Goal: Book appointment/travel/reservation

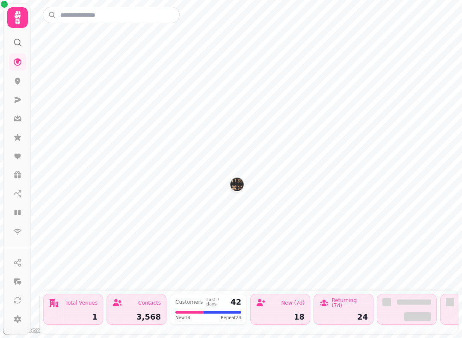
click at [21, 216] on icon at bounding box center [17, 212] width 9 height 9
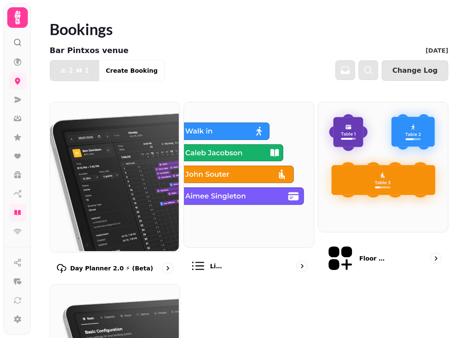
click at [135, 173] on img at bounding box center [114, 176] width 130 height 150
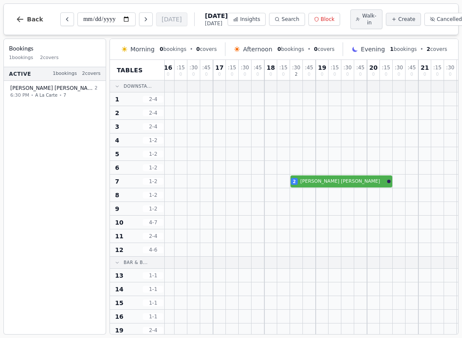
scroll to position [0, 209]
click at [139, 24] on button "Next day" at bounding box center [146, 19] width 14 height 14
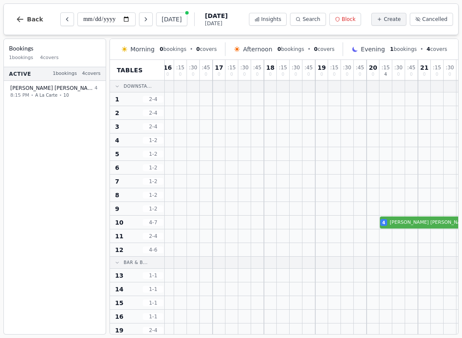
click at [139, 19] on button "Next day" at bounding box center [146, 19] width 14 height 14
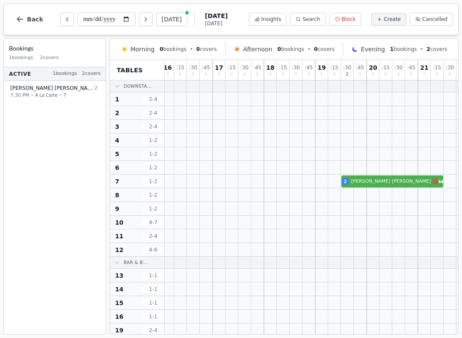
click at [139, 23] on button "Next day" at bounding box center [146, 19] width 14 height 14
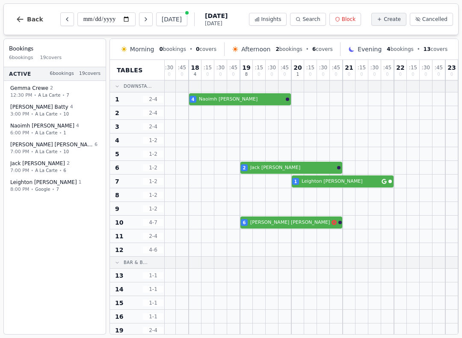
scroll to position [0, 336]
click at [143, 22] on icon "Next day" at bounding box center [146, 19] width 7 height 7
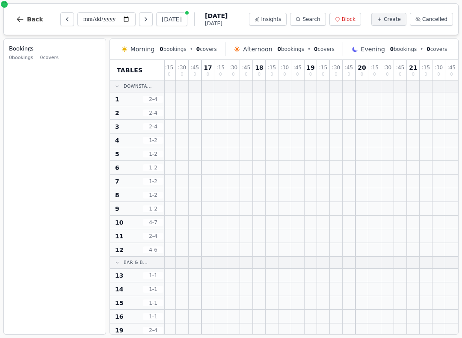
scroll to position [0, 271]
click at [159, 20] on button "[DATE]" at bounding box center [171, 19] width 31 height 14
type input "**********"
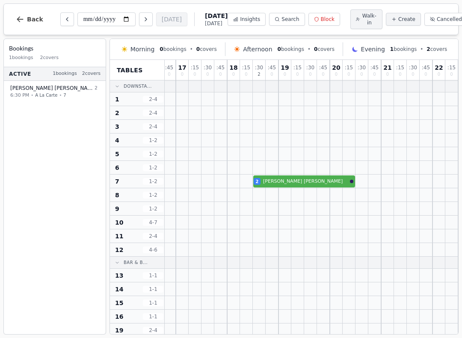
scroll to position [0, 246]
